Goal: Task Accomplishment & Management: Manage account settings

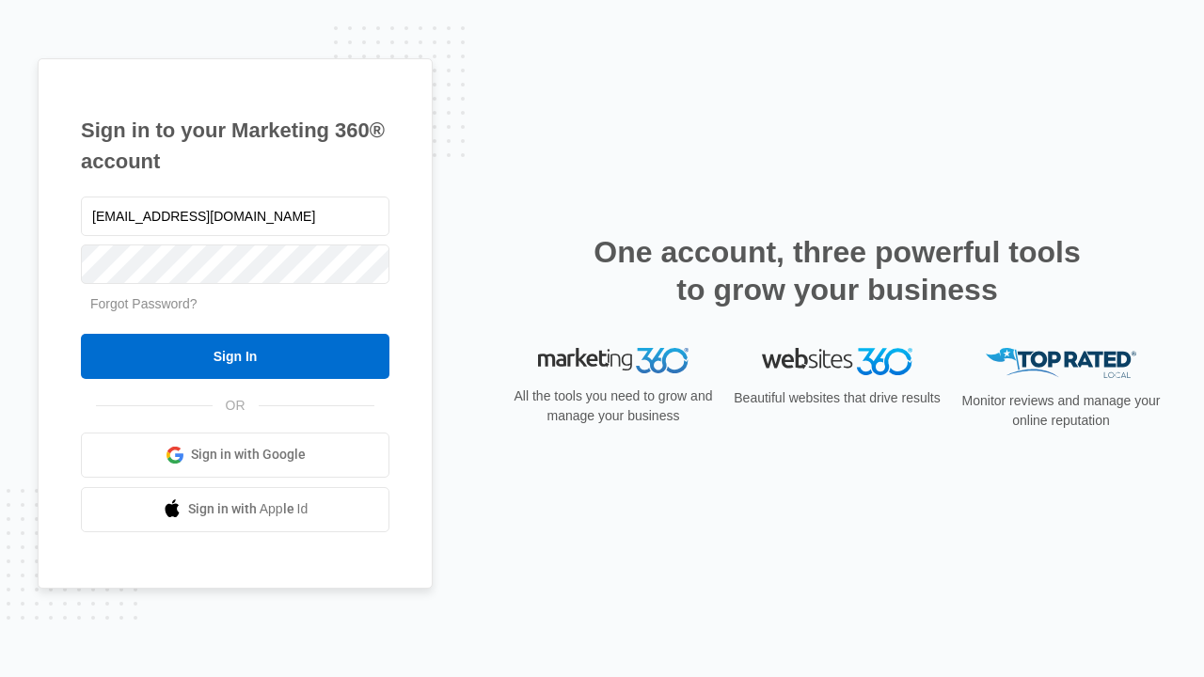
type input "dankie614@gmail.com"
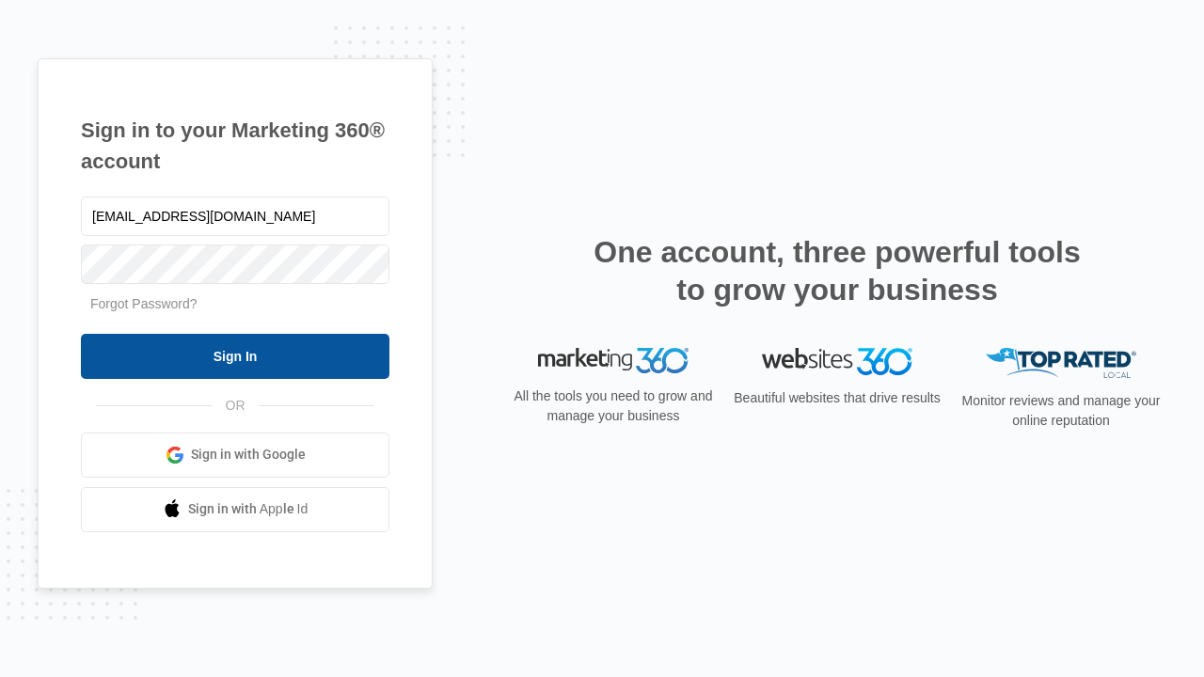
click at [235, 356] on input "Sign In" at bounding box center [235, 356] width 309 height 45
